Goal: Information Seeking & Learning: Find specific page/section

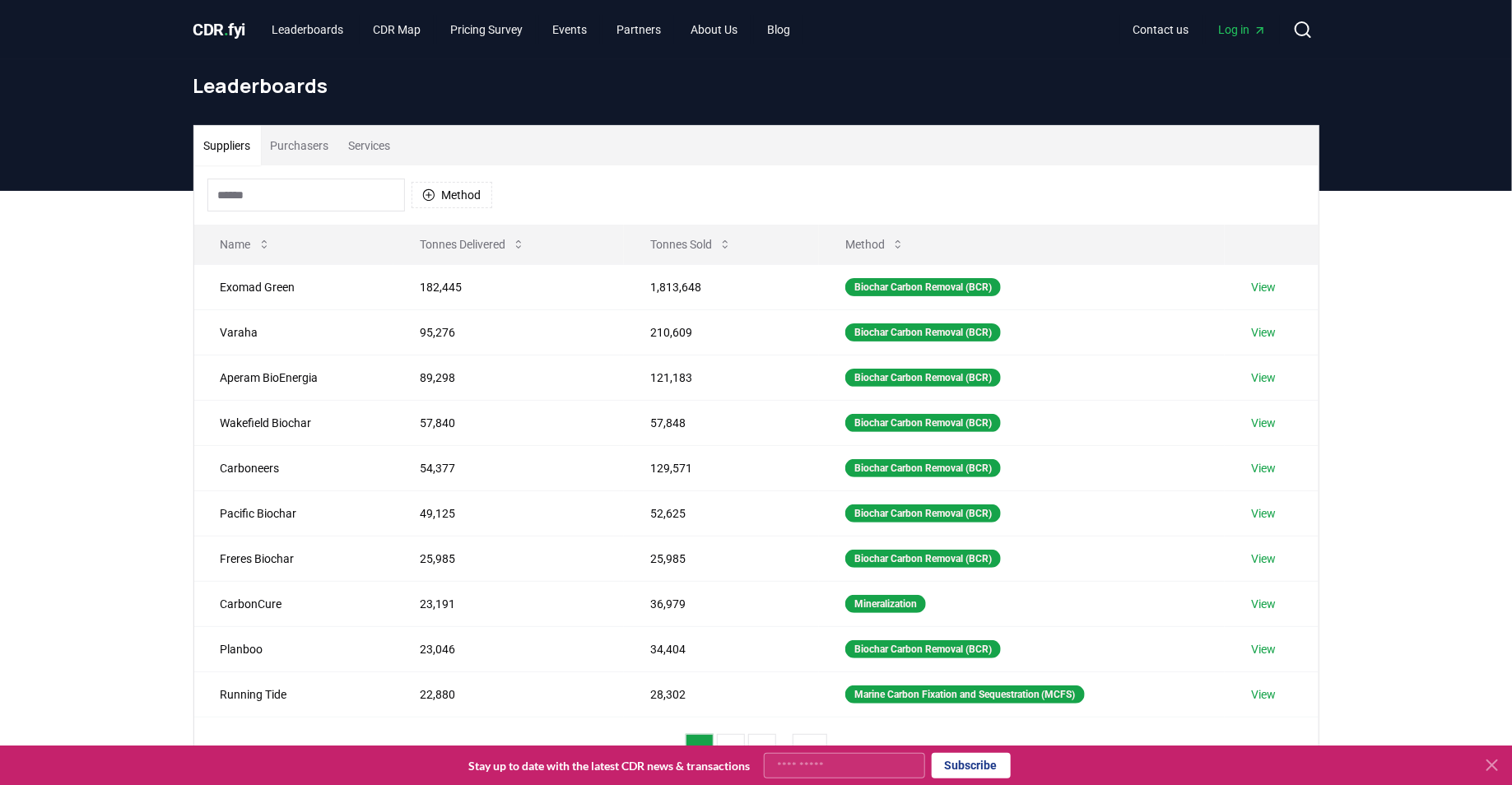
click at [295, 197] on input at bounding box center [306, 194] width 197 height 33
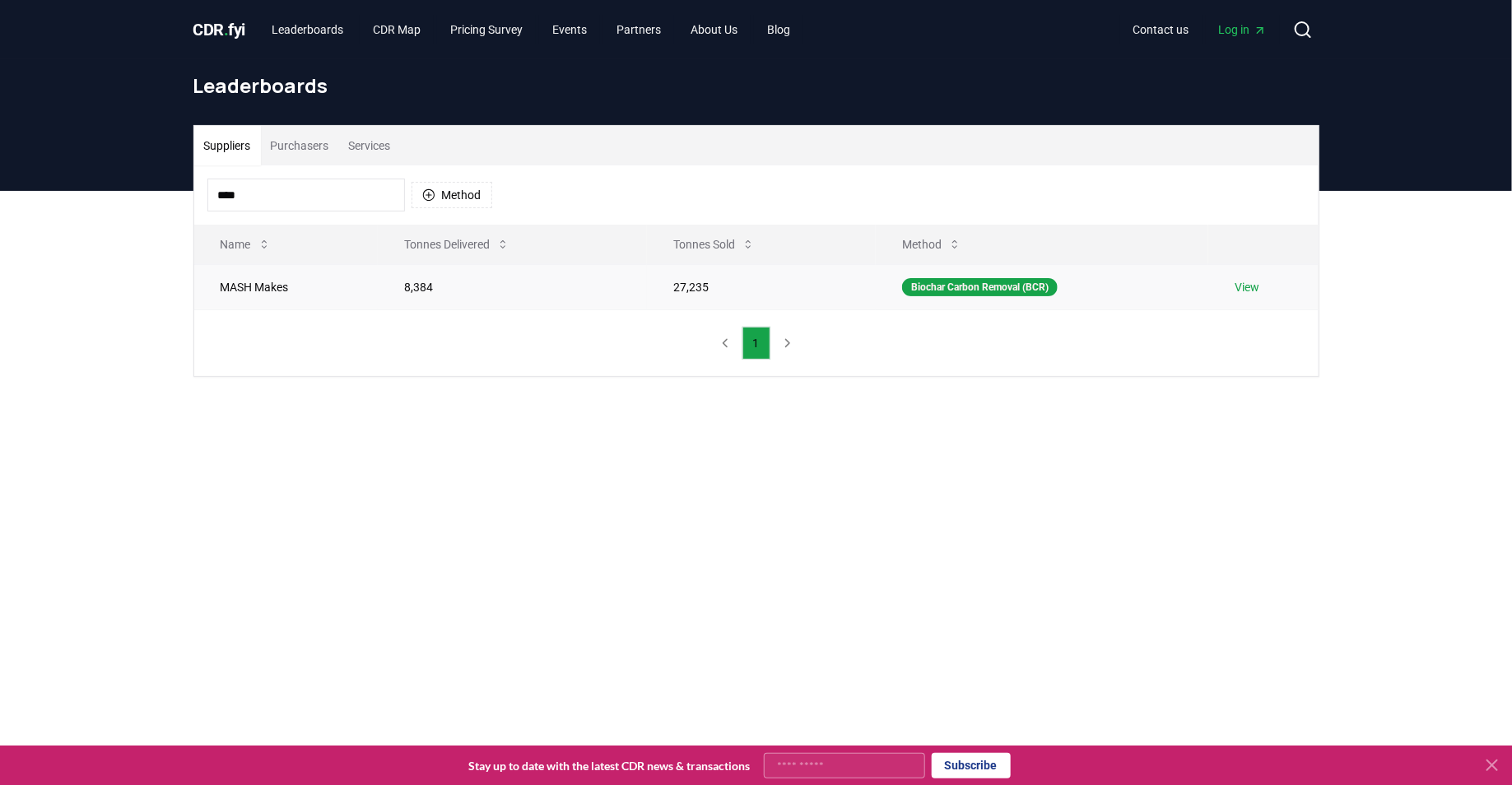
type input "****"
click at [1246, 290] on link "View" at bounding box center [1248, 286] width 25 height 16
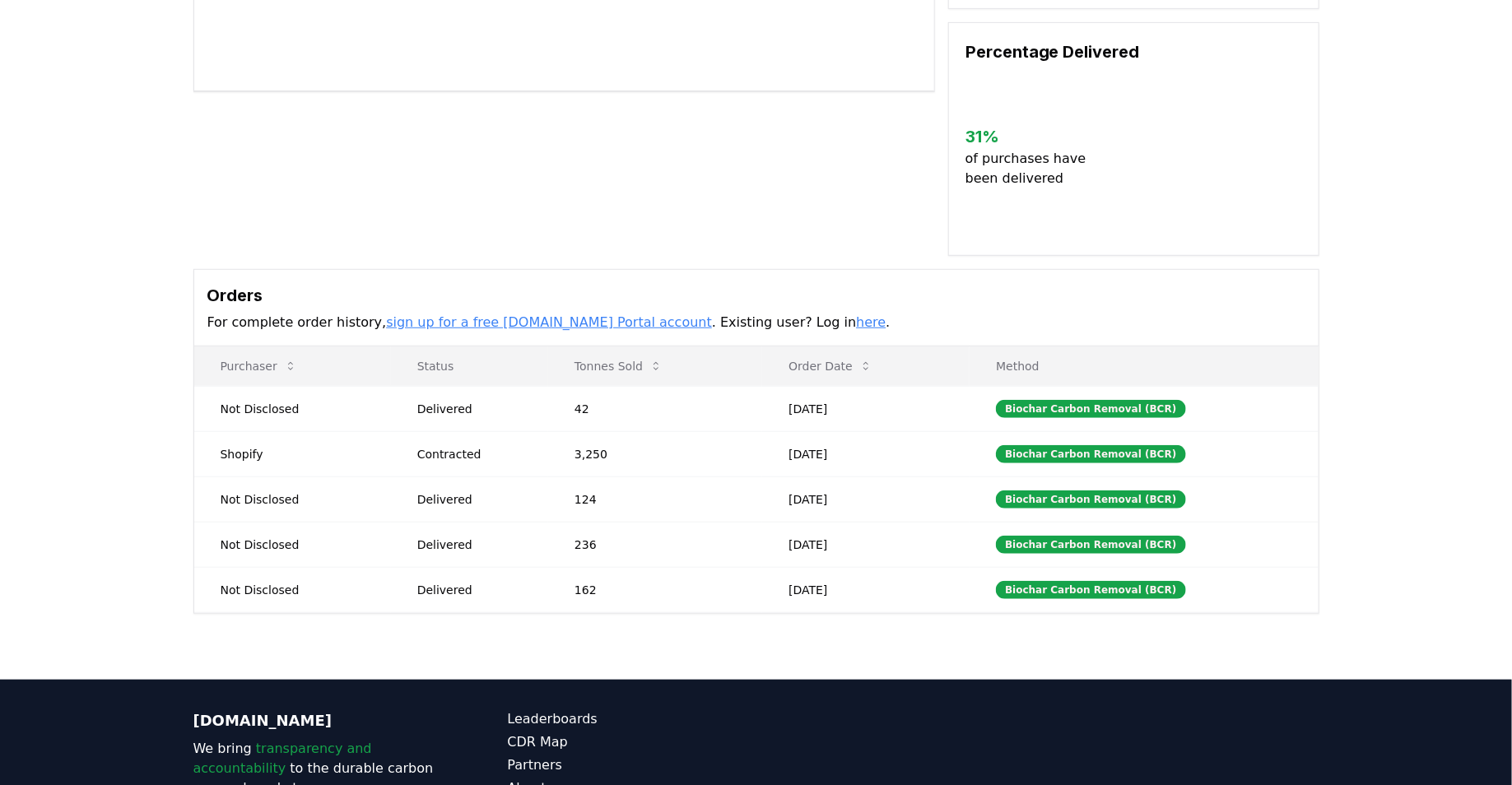
scroll to position [376, 0]
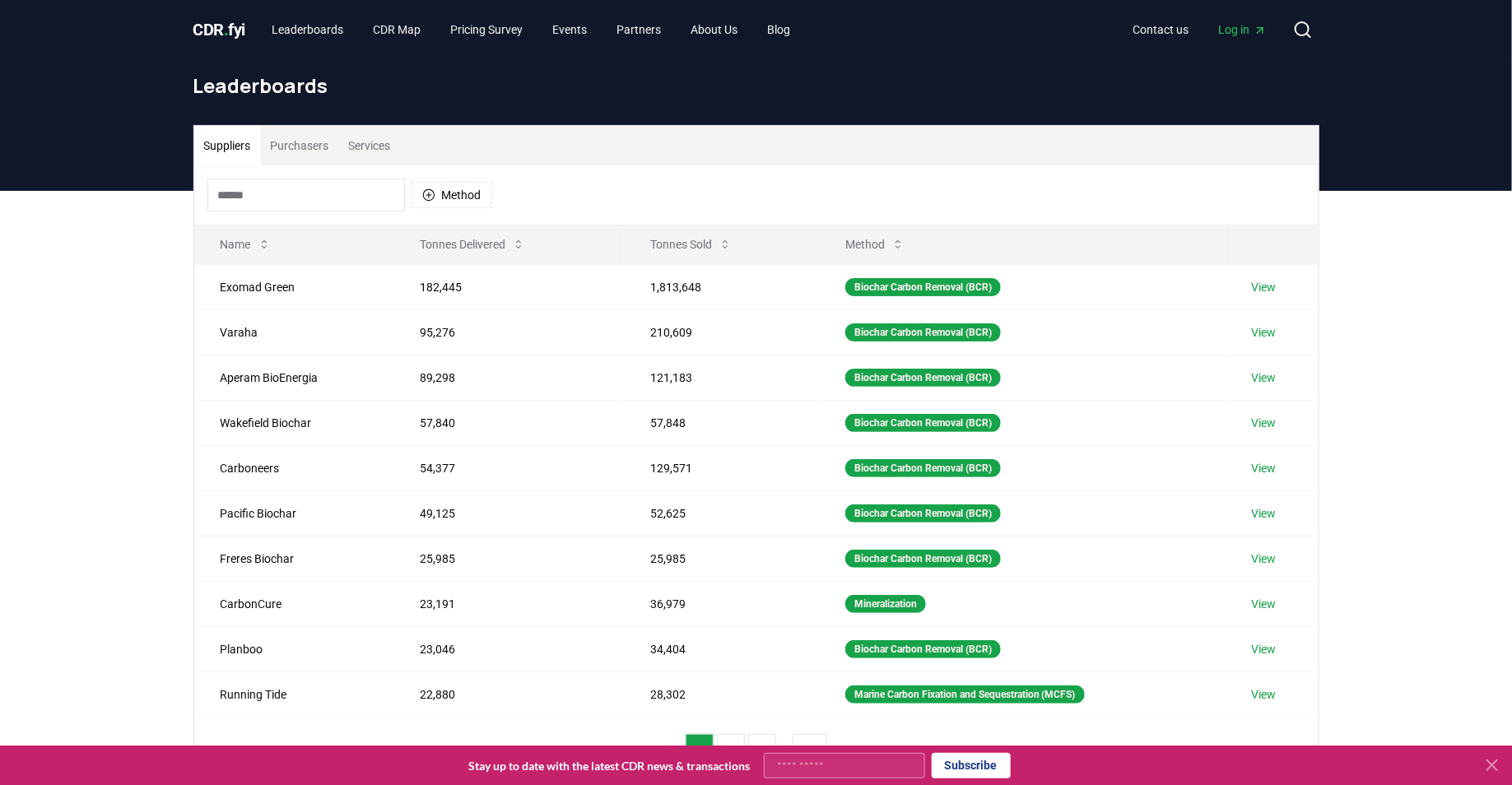
click at [264, 202] on input at bounding box center [306, 194] width 197 height 33
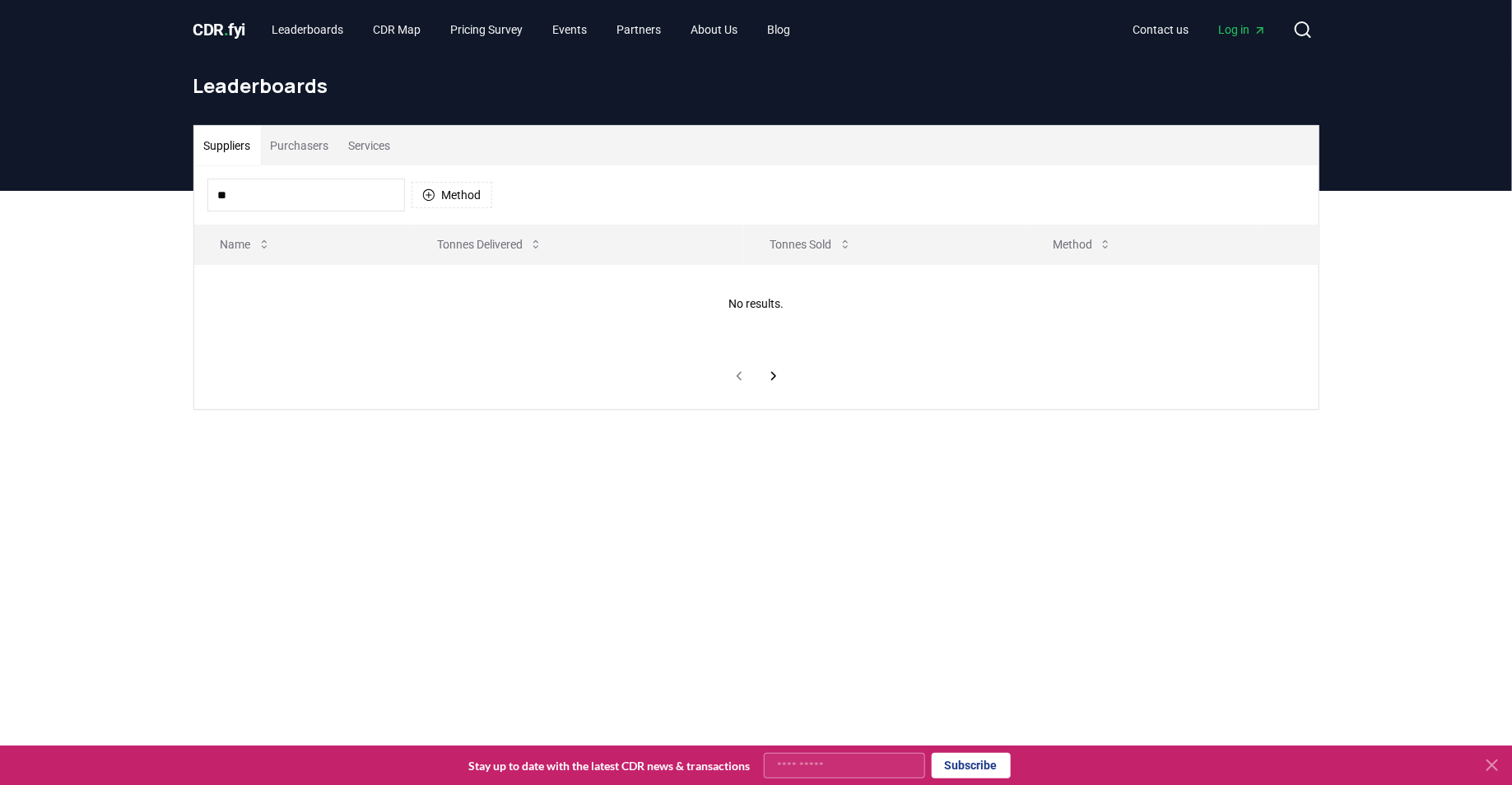
type input "*"
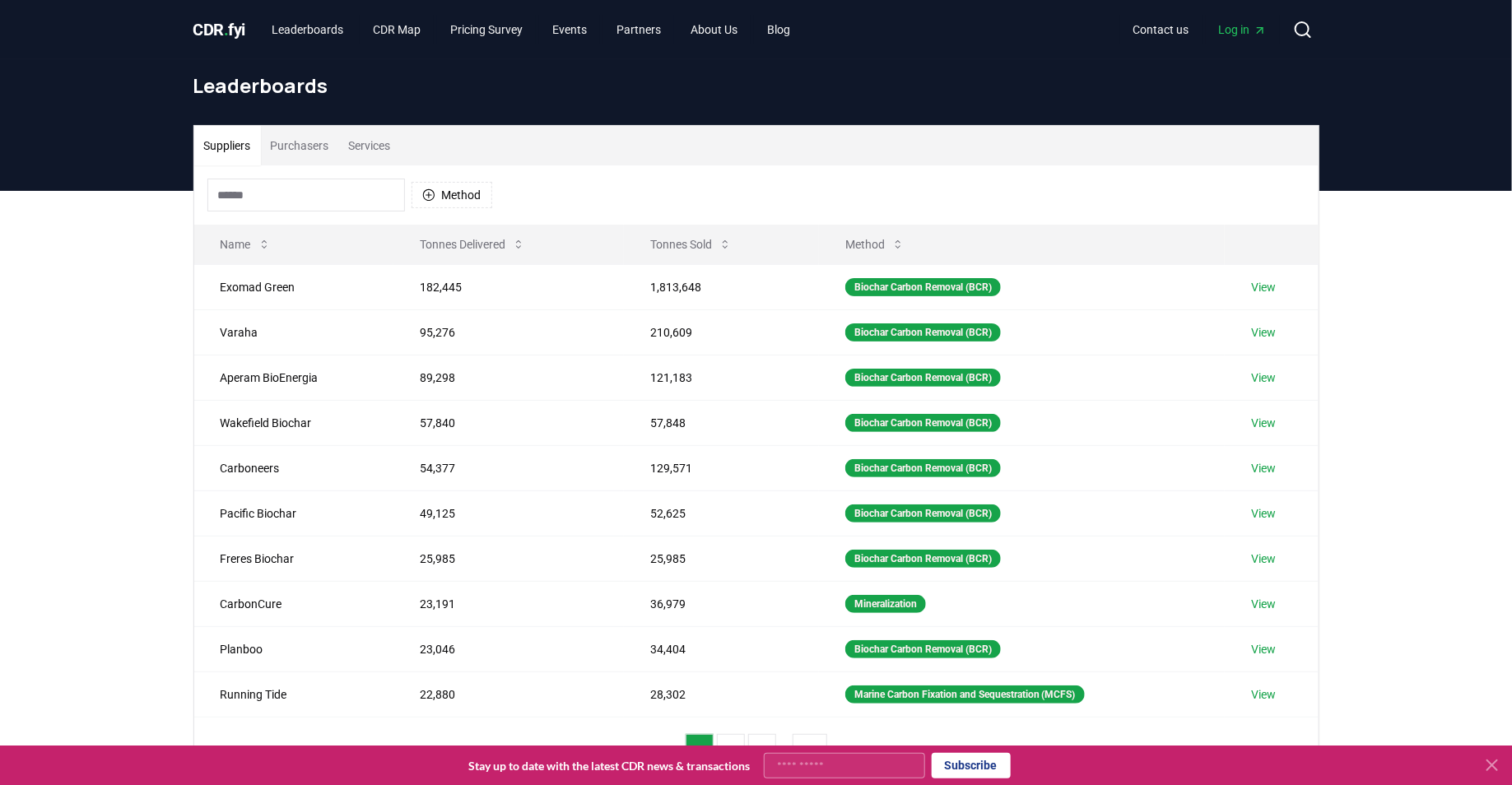
type input "*"
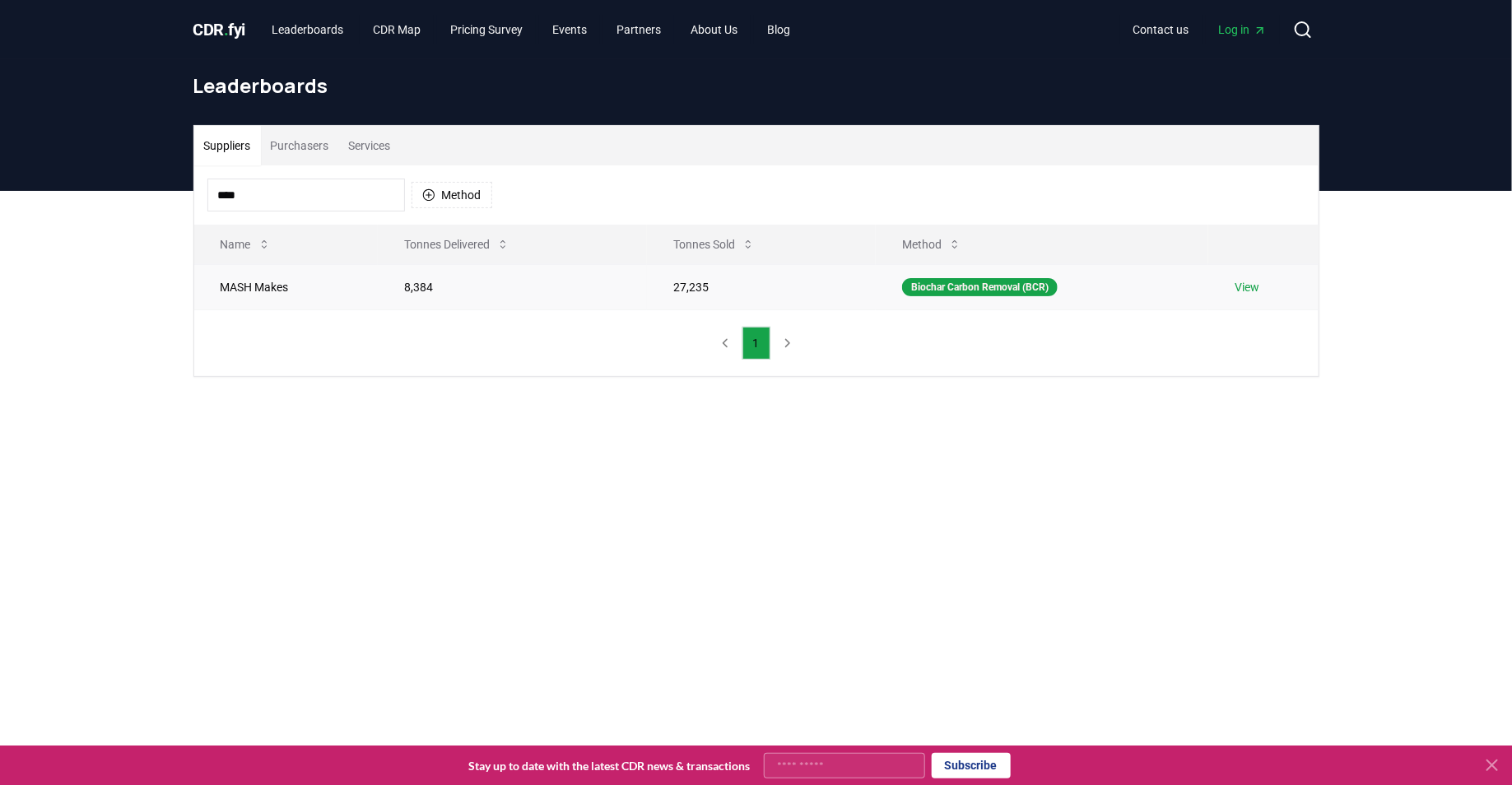
type input "****"
click at [1251, 283] on link "View" at bounding box center [1248, 286] width 25 height 16
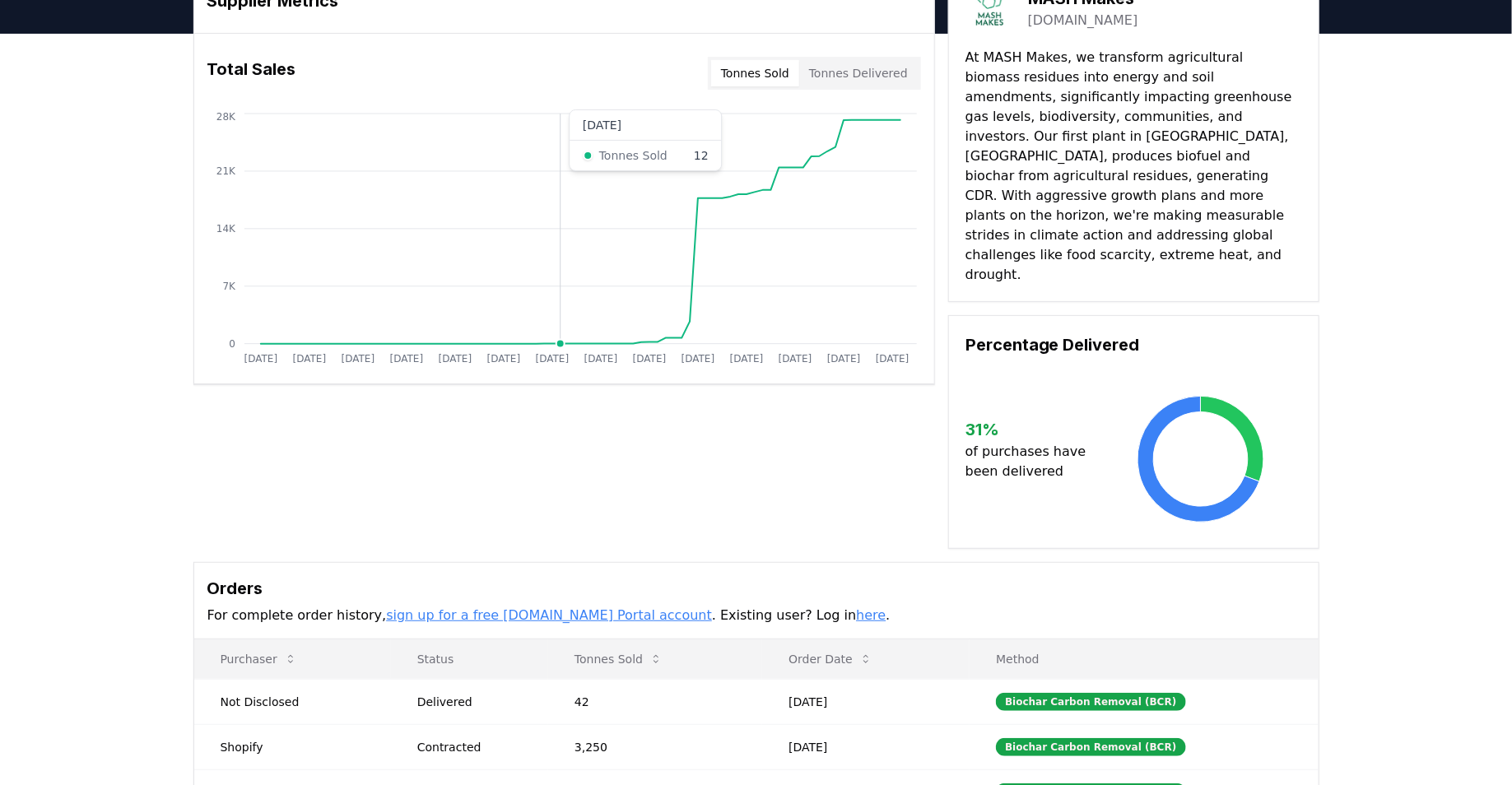
scroll to position [377, 0]
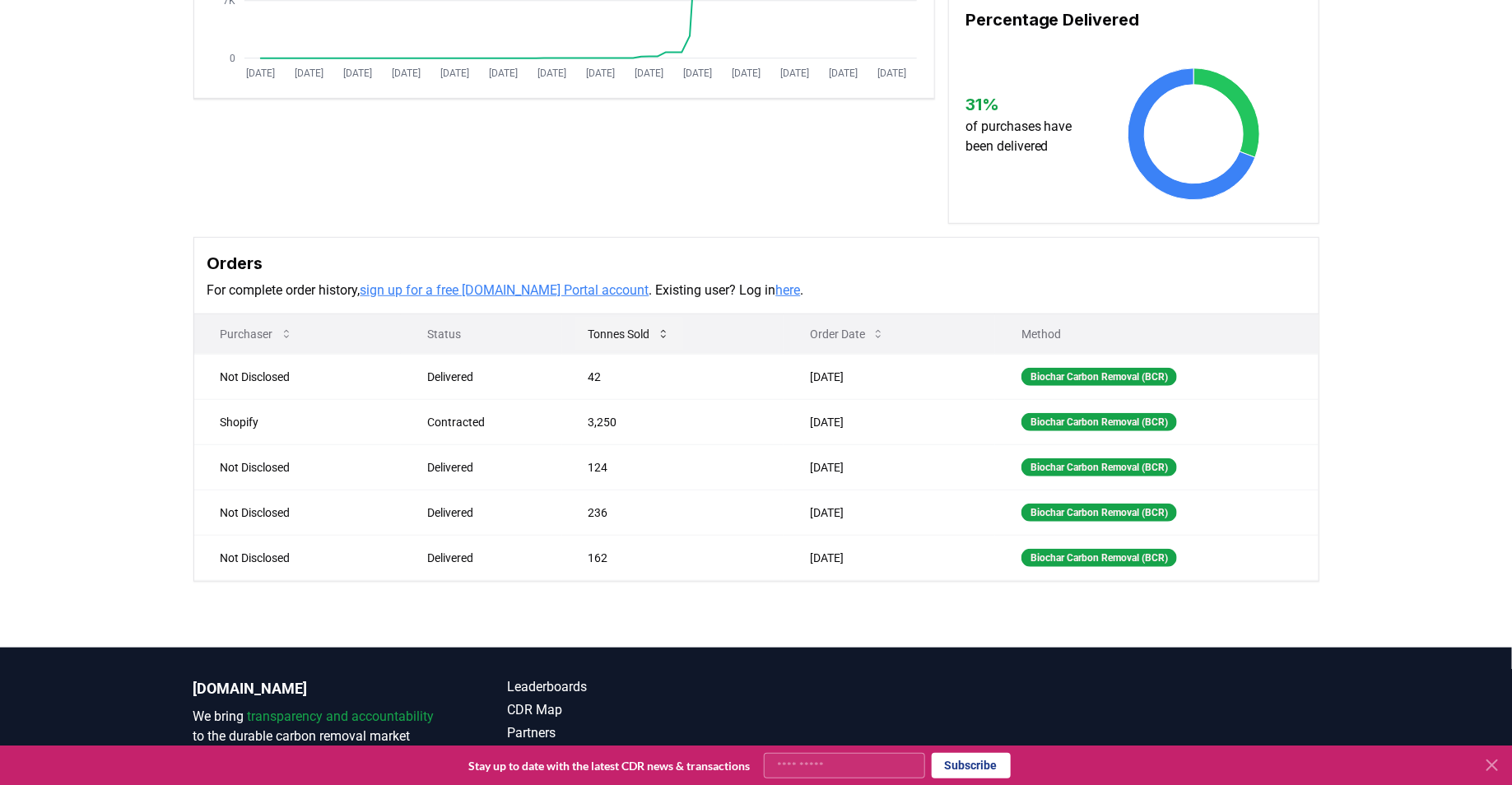
click at [663, 328] on icon at bounding box center [664, 335] width 13 height 13
